Goal: Transaction & Acquisition: Book appointment/travel/reservation

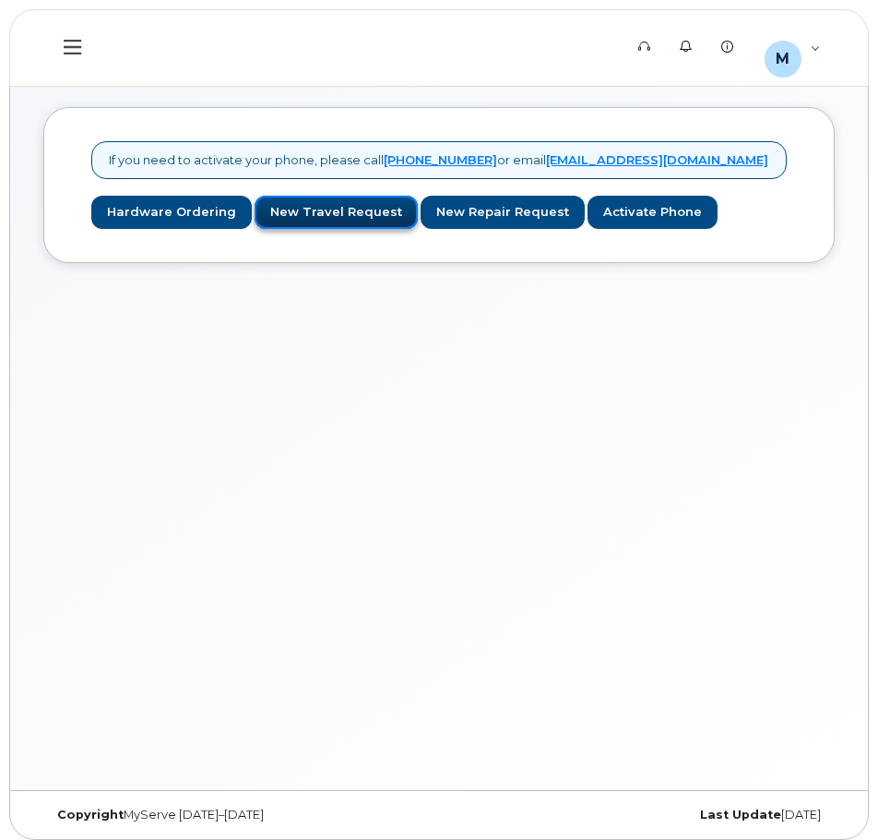
click at [294, 218] on link "New Travel Request" at bounding box center [336, 213] width 163 height 34
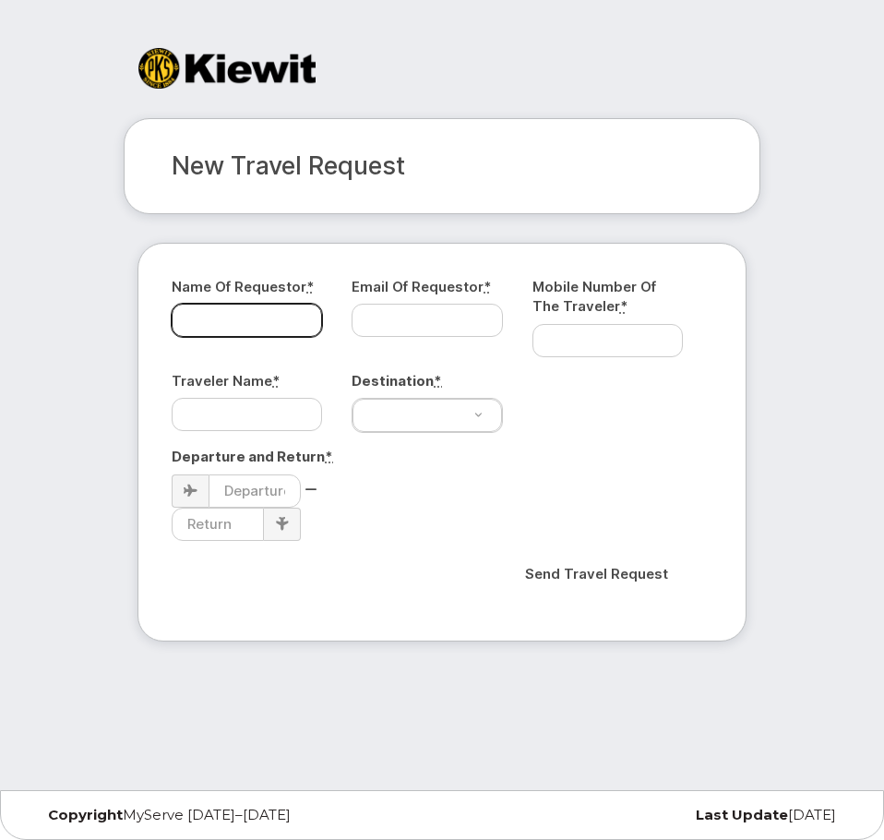
click at [292, 313] on input "Name of Requestor *" at bounding box center [247, 320] width 150 height 33
type input "m"
type input "[PERSON_NAME]"
click at [381, 307] on input "Email of Requestor *" at bounding box center [426, 320] width 150 height 33
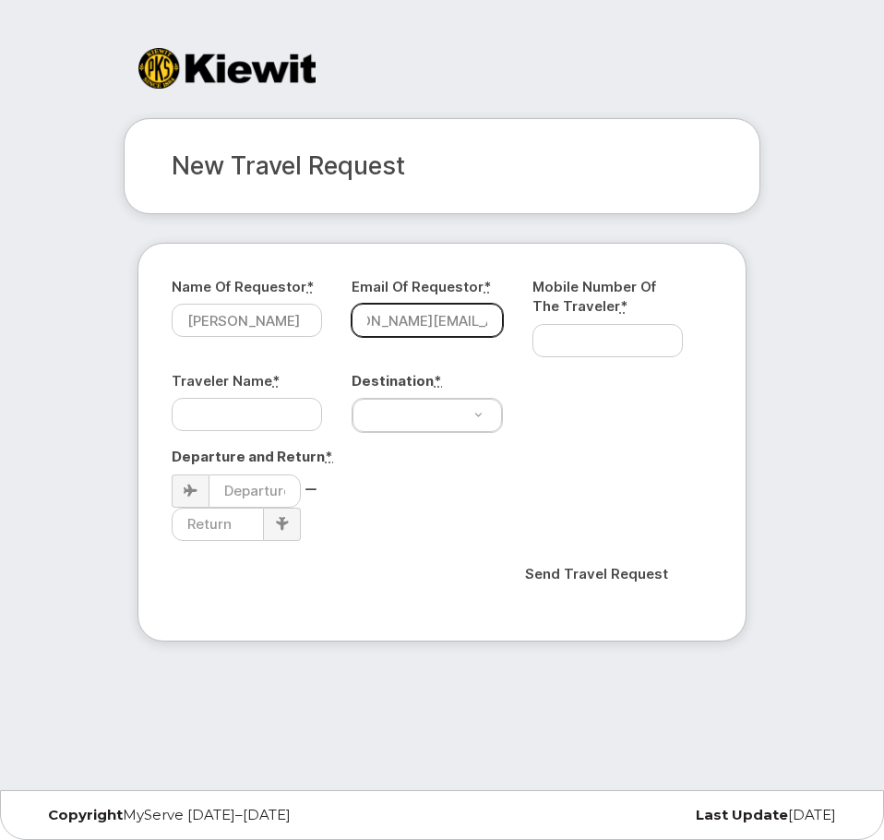
scroll to position [0, 67]
type input "[PERSON_NAME][EMAIL_ADDRESS][PERSON_NAME][PERSON_NAME][DOMAIN_NAME]"
click at [609, 342] on input "Mobile Number of the Traveler *" at bounding box center [607, 340] width 150 height 33
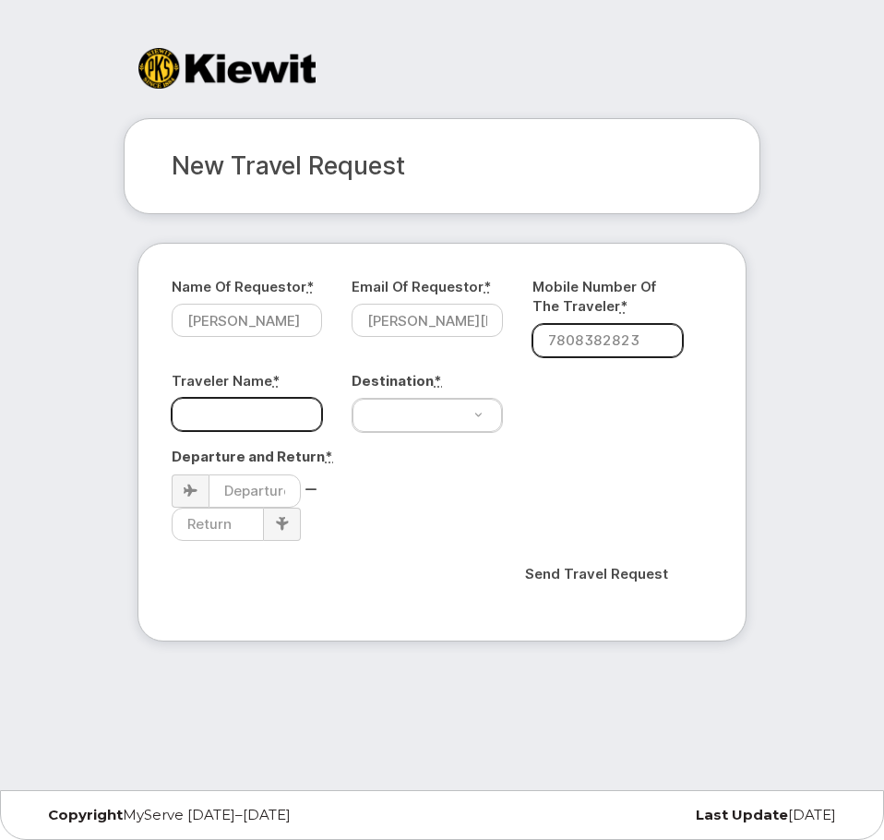
type input "7808382823"
click at [282, 422] on input "Traveler Name *" at bounding box center [247, 414] width 150 height 33
type input "[PERSON_NAME]"
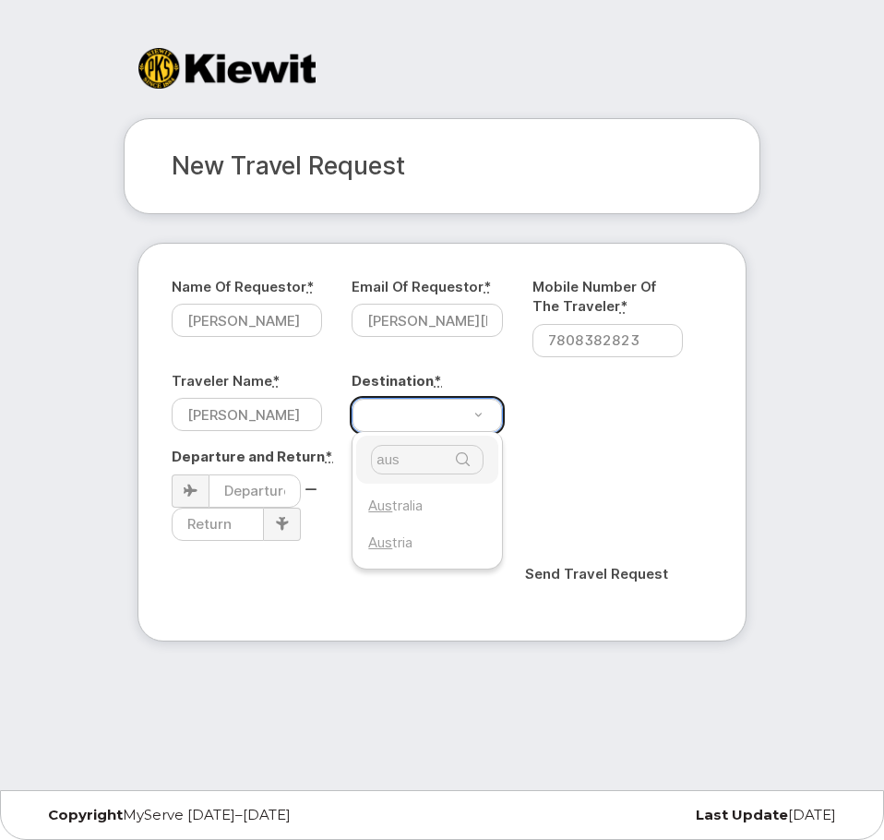
type input "aus"
select select "[GEOGRAPHIC_DATA]"
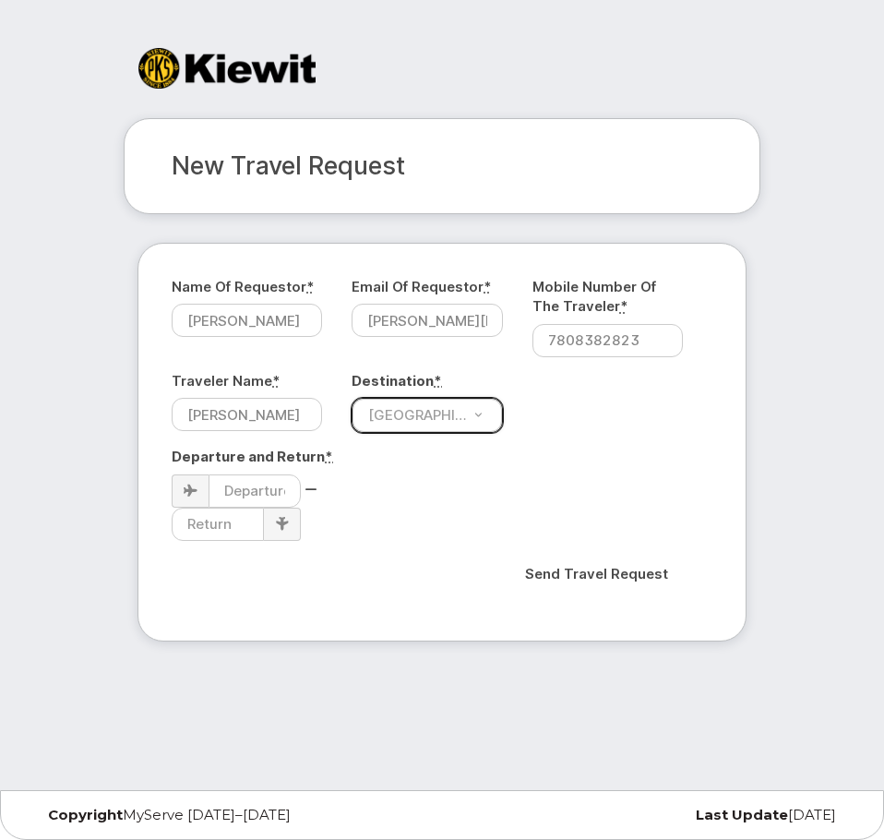
click at [348, 567] on div "Send Travel Request" at bounding box center [441, 574] width 513 height 40
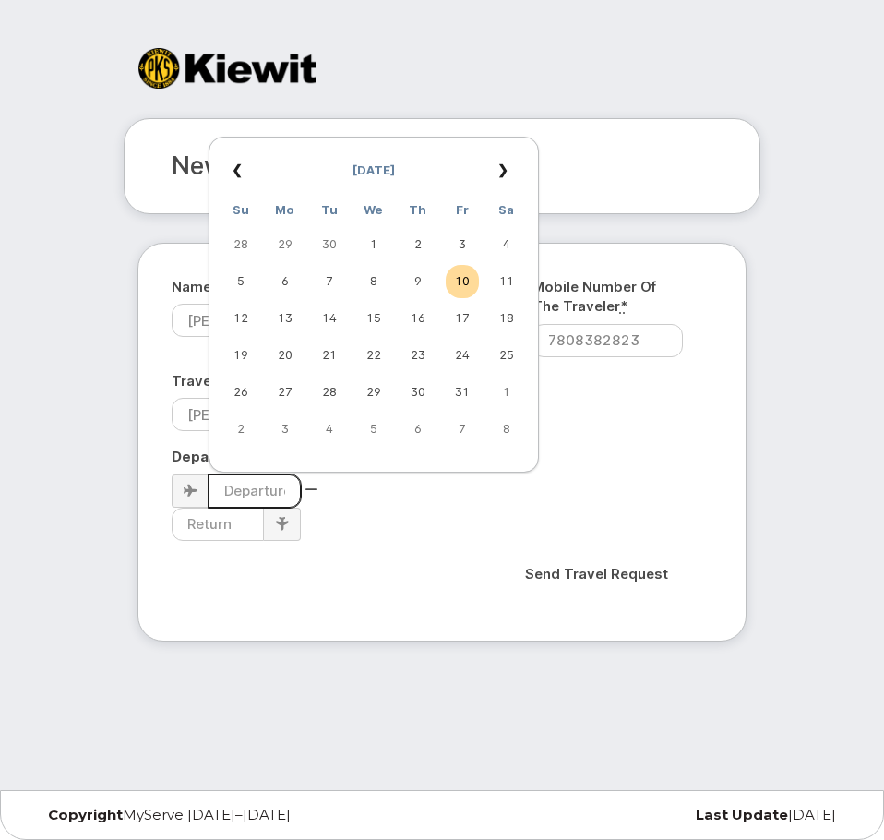
click at [243, 502] on input at bounding box center [254, 490] width 92 height 33
click at [246, 317] on td "12" at bounding box center [240, 318] width 33 height 33
type input "[DATE]"
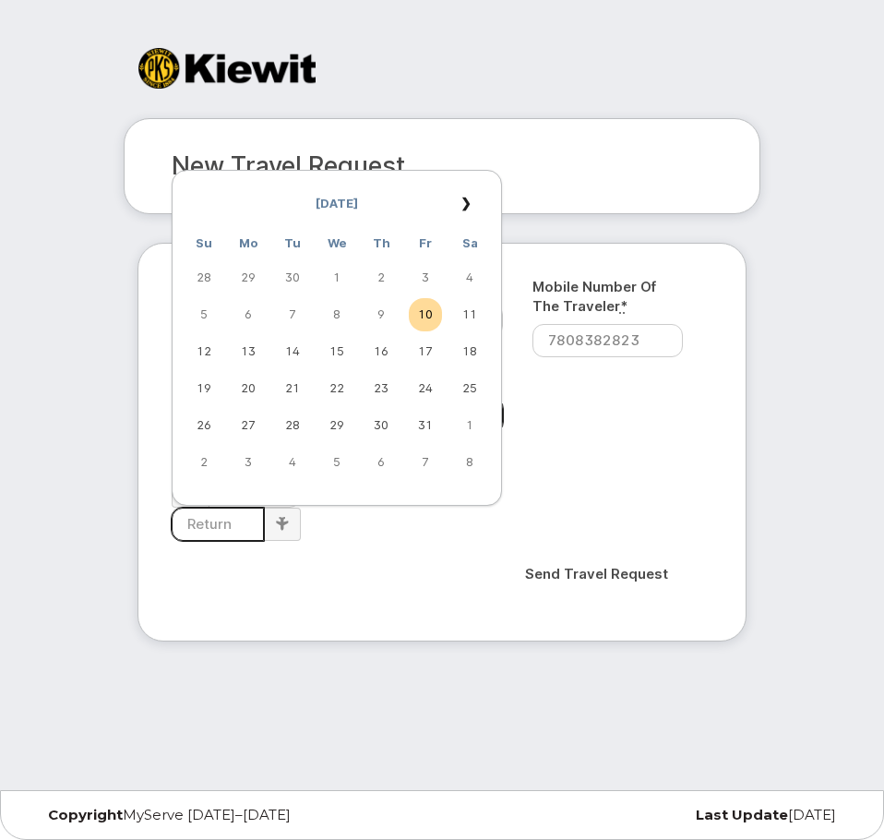
click at [232, 528] on input at bounding box center [218, 523] width 92 height 33
click at [258, 462] on td "3" at bounding box center [248, 462] width 33 height 33
type input "[DATE]"
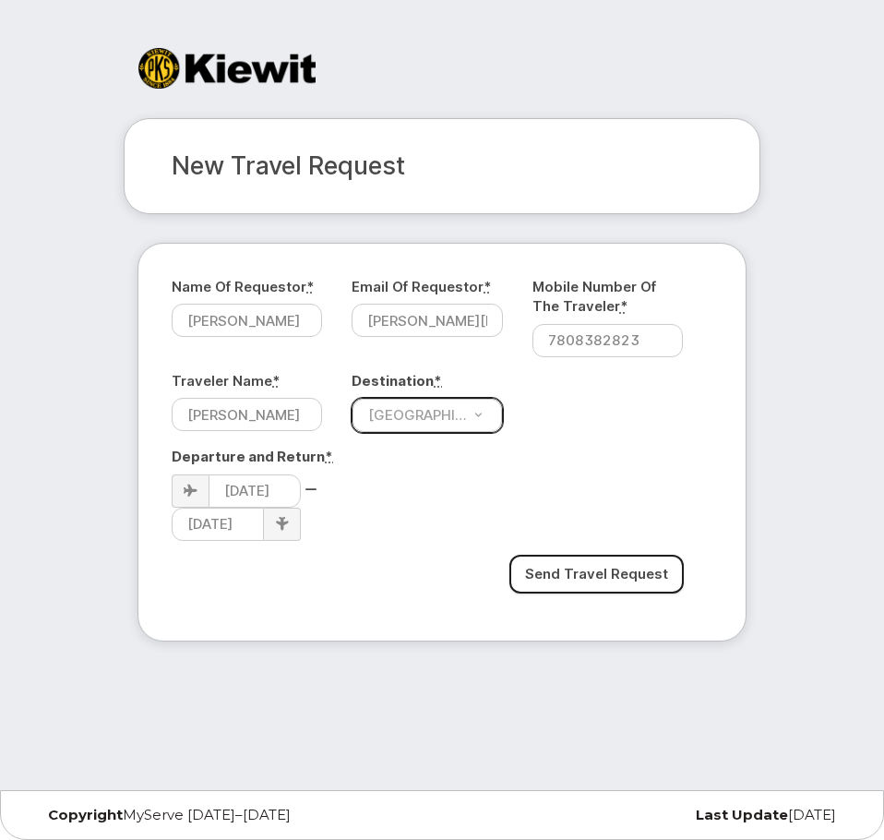
click at [609, 578] on input "Send Travel Request" at bounding box center [596, 574] width 174 height 40
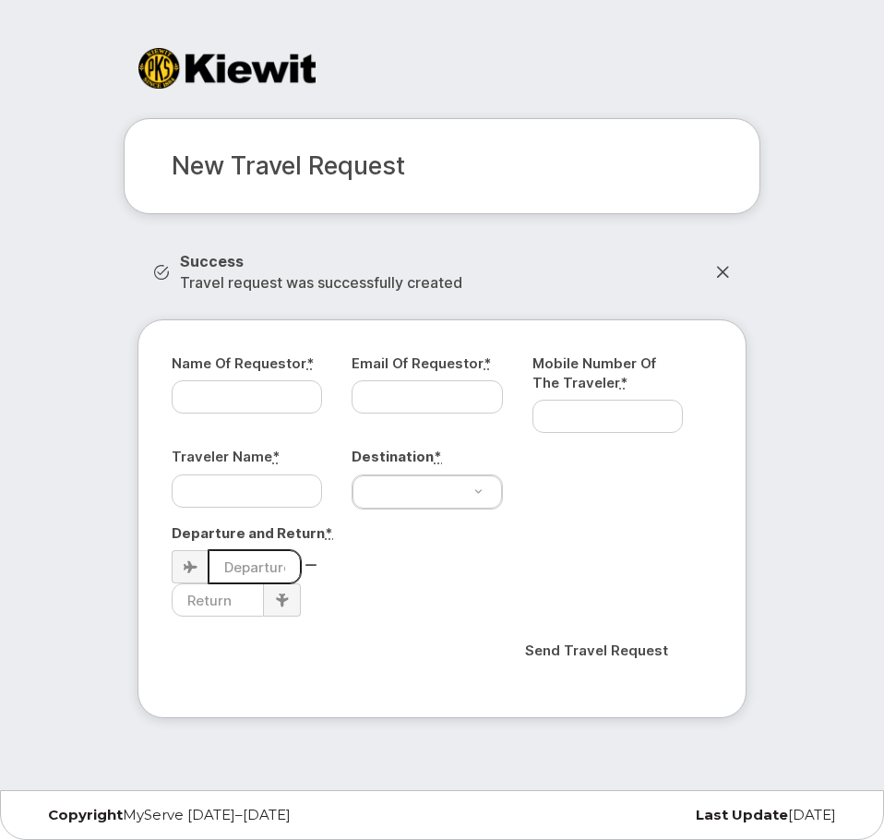
click at [221, 561] on input at bounding box center [254, 566] width 92 height 33
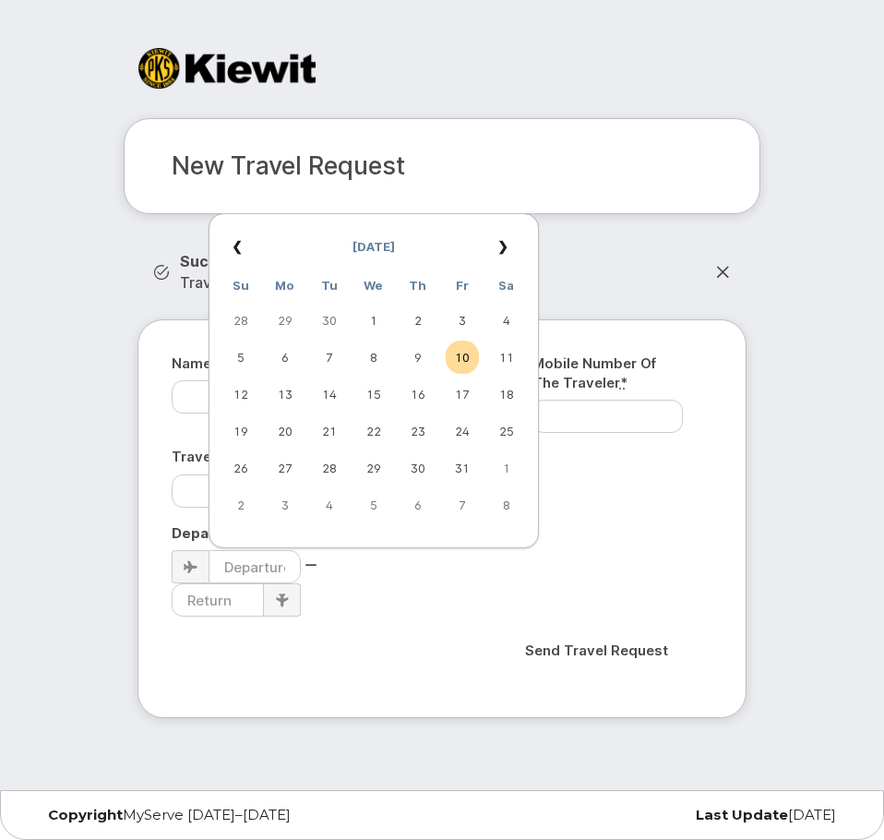
drag, startPoint x: 360, startPoint y: 665, endPoint x: 331, endPoint y: 652, distance: 31.4
click at [360, 665] on div "Send Travel Request" at bounding box center [441, 650] width 513 height 40
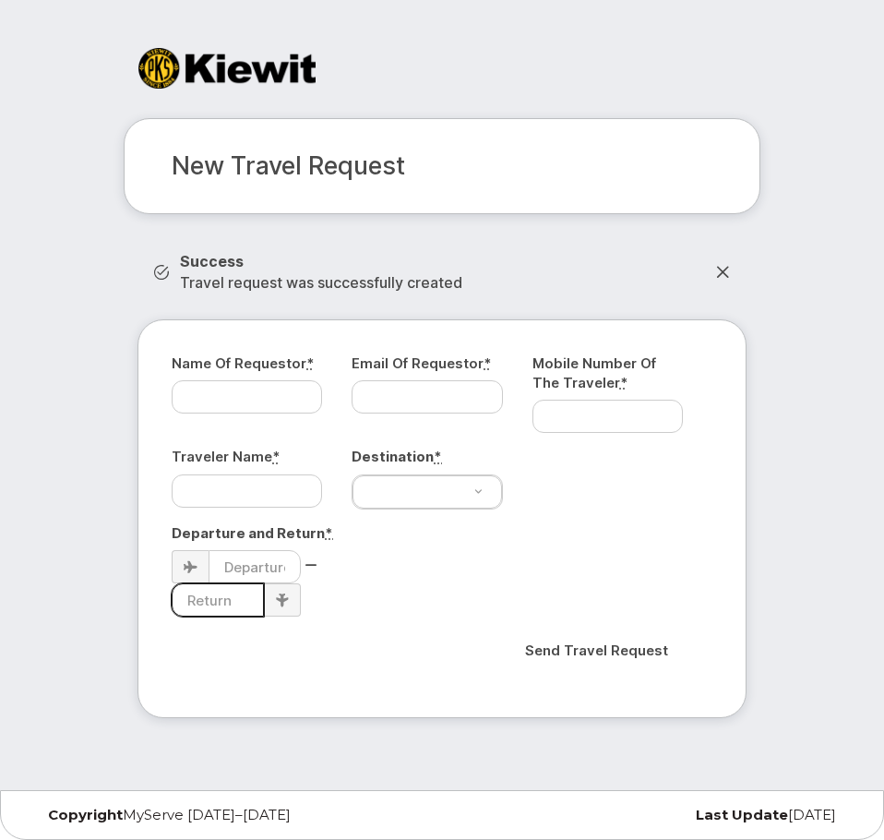
click at [237, 602] on input at bounding box center [218, 599] width 92 height 33
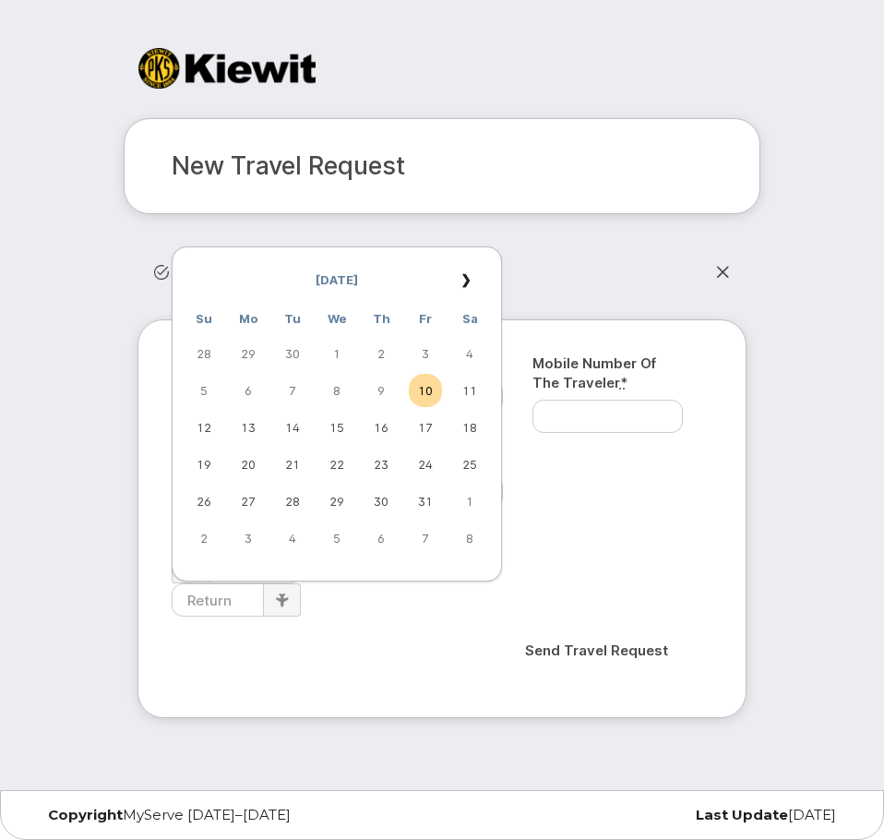
click at [169, 637] on div "Name of Requestor * Email of Requestor * Mobile Number of the Traveler * Travel…" at bounding box center [441, 518] width 609 height 399
